Goal: Task Accomplishment & Management: Manage account settings

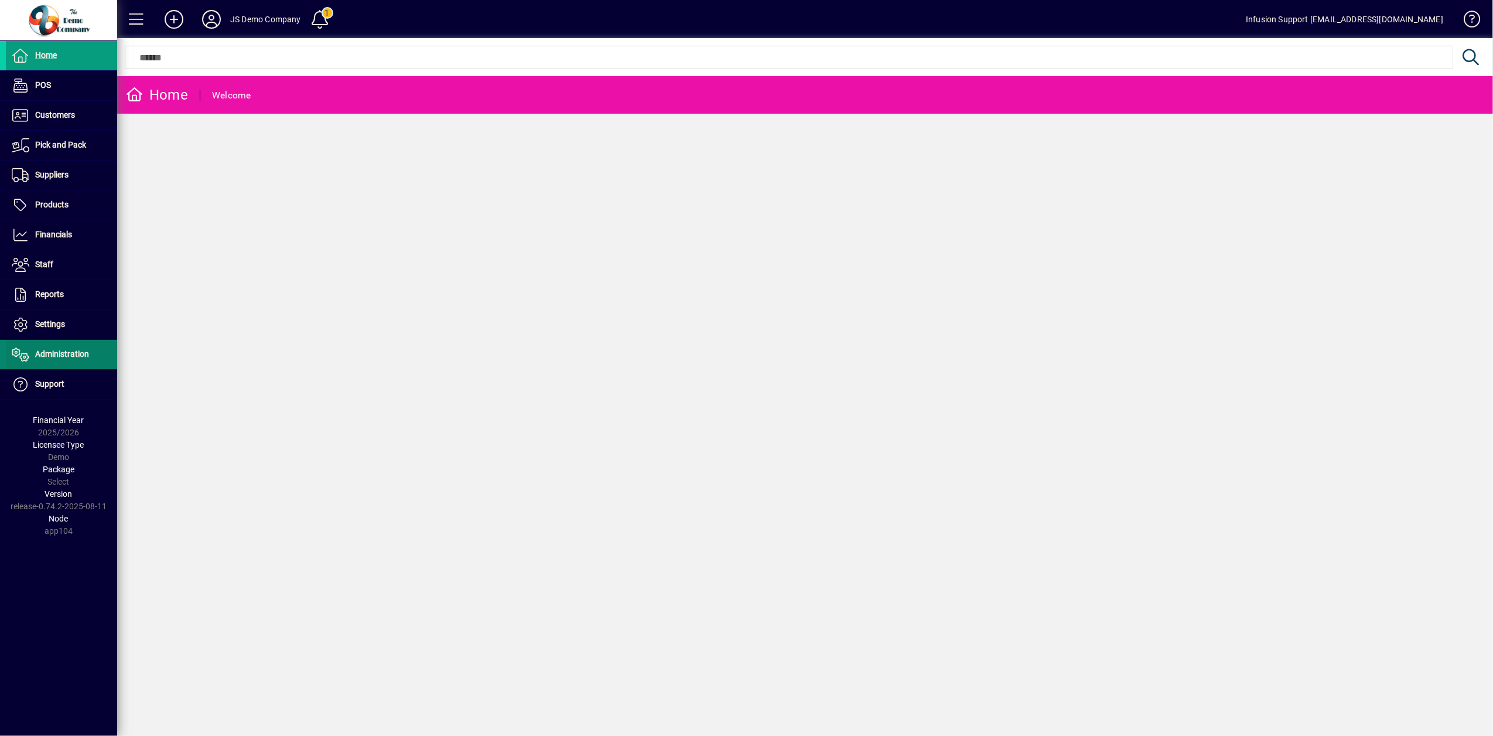
click at [47, 356] on span "Administration" at bounding box center [62, 353] width 54 height 9
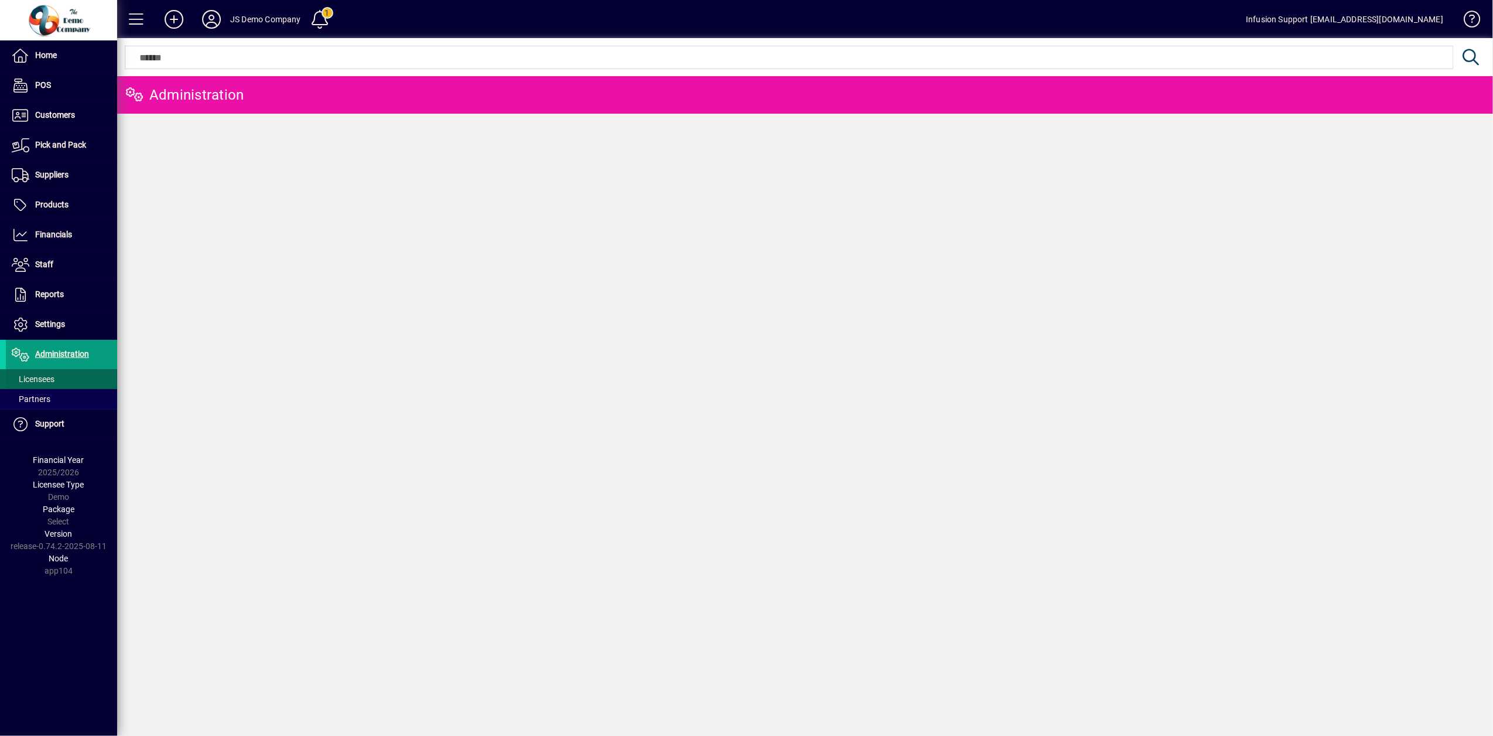
click at [32, 377] on span "Licensees" at bounding box center [33, 378] width 43 height 9
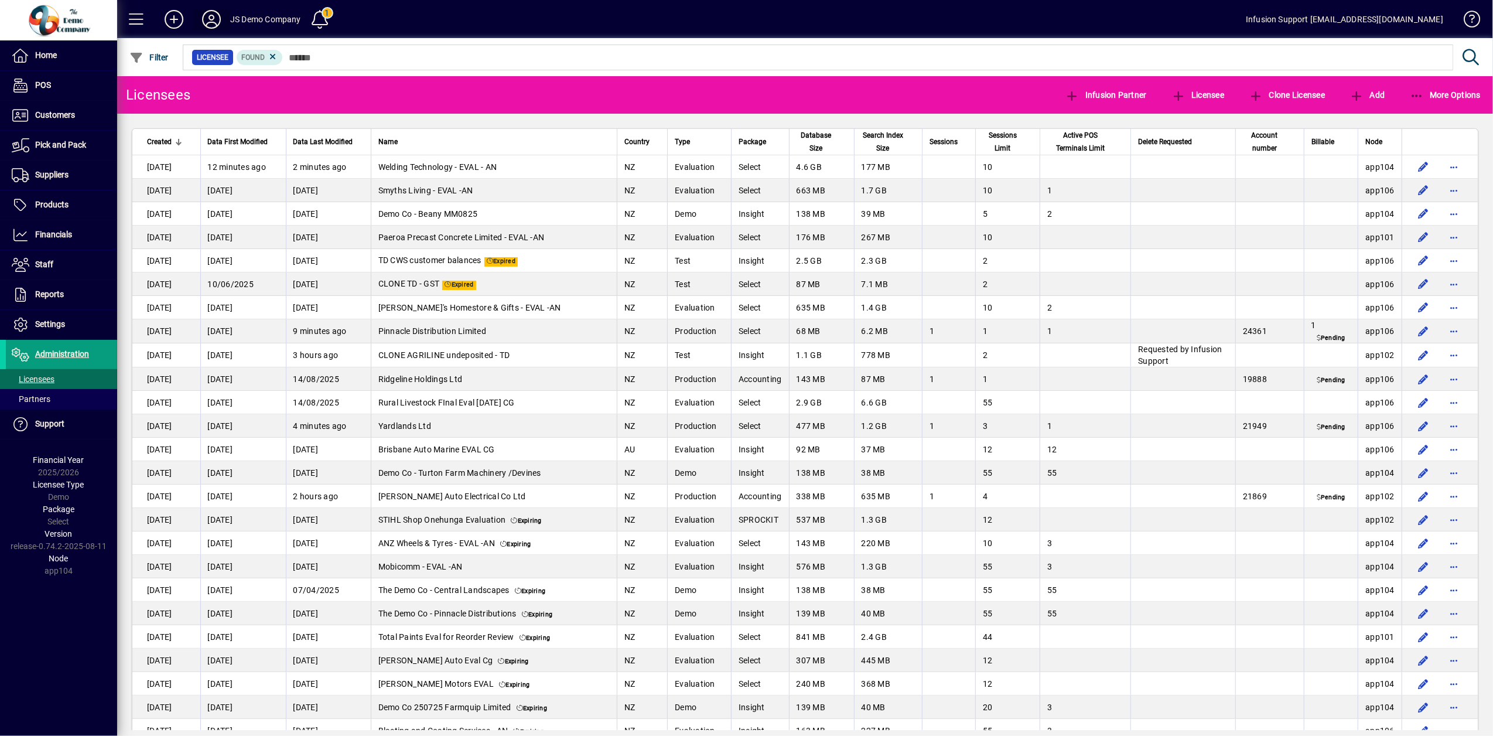
click at [212, 20] on icon at bounding box center [211, 19] width 23 height 19
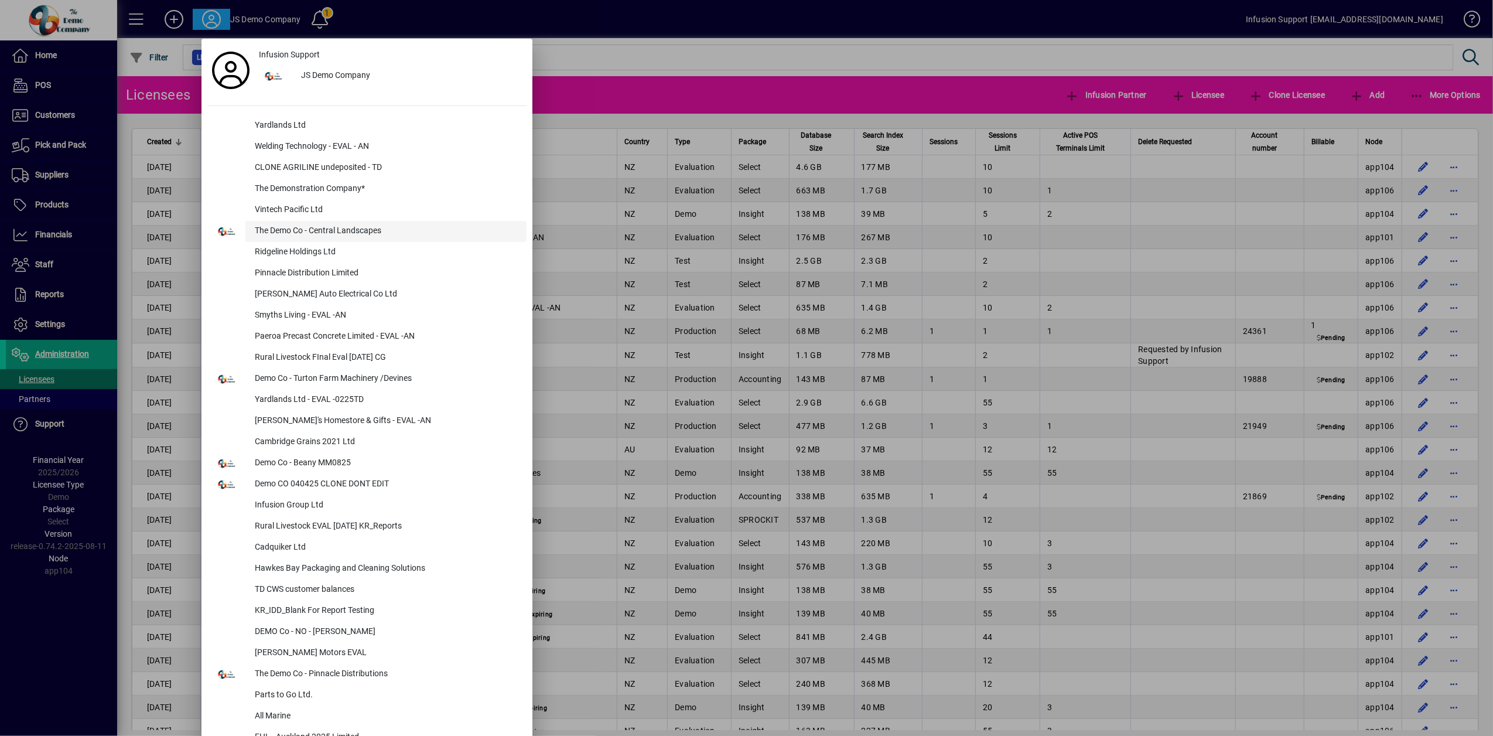
click at [289, 233] on div "The Demo Co - Central Landscapes" at bounding box center [385, 231] width 281 height 21
